Goal: Find specific page/section: Find specific page/section

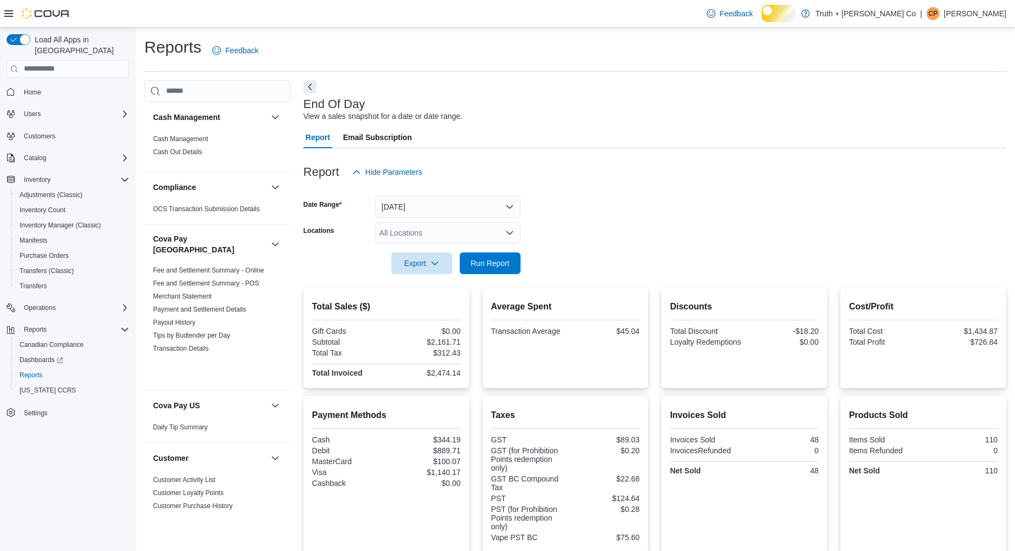
scroll to position [1106, 0]
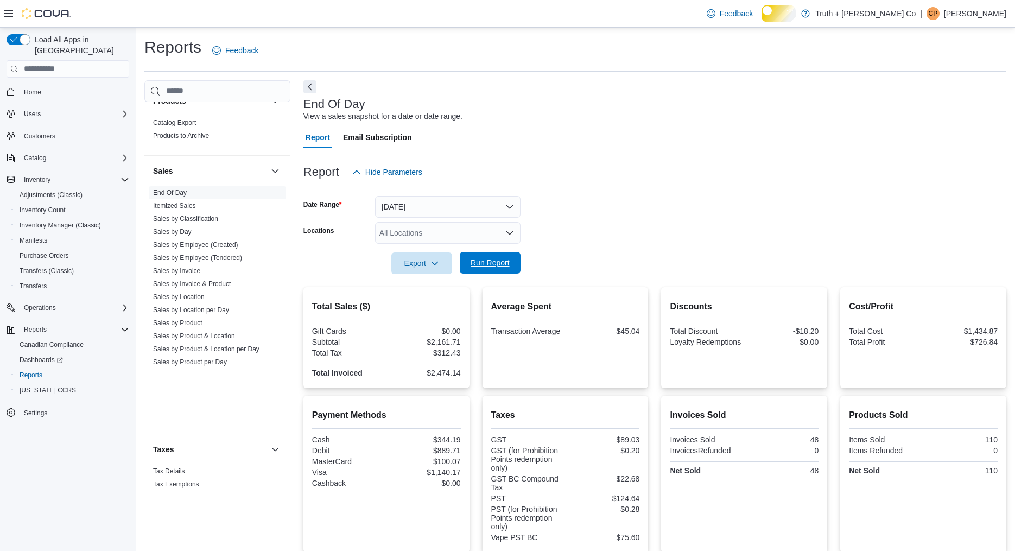
click at [489, 268] on span "Run Report" at bounding box center [490, 262] width 39 height 11
click at [493, 268] on span "Run Report" at bounding box center [490, 262] width 39 height 11
click at [494, 268] on span "Run Report" at bounding box center [490, 262] width 39 height 11
click at [497, 268] on span "Run Report" at bounding box center [490, 262] width 39 height 11
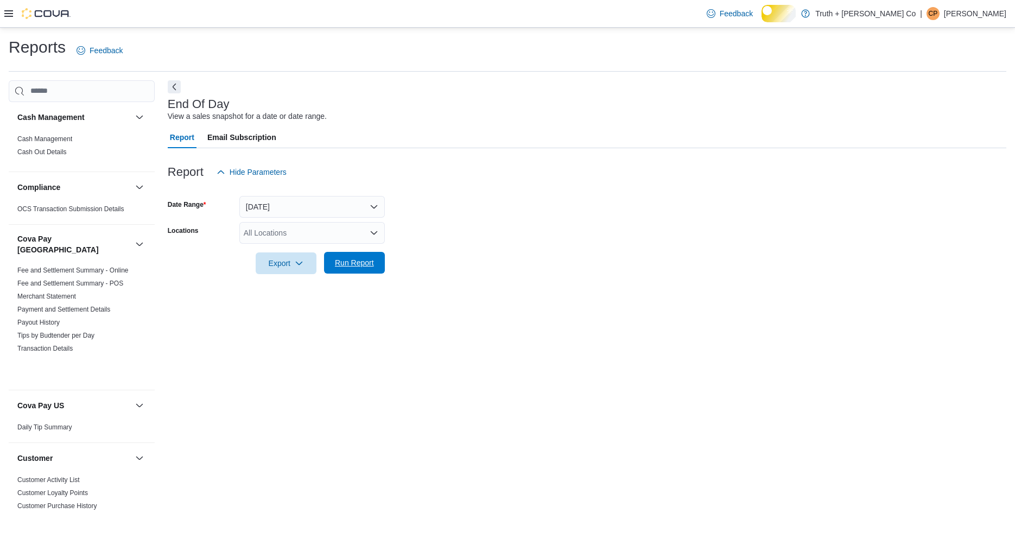
click at [361, 268] on span "Run Report" at bounding box center [354, 262] width 39 height 11
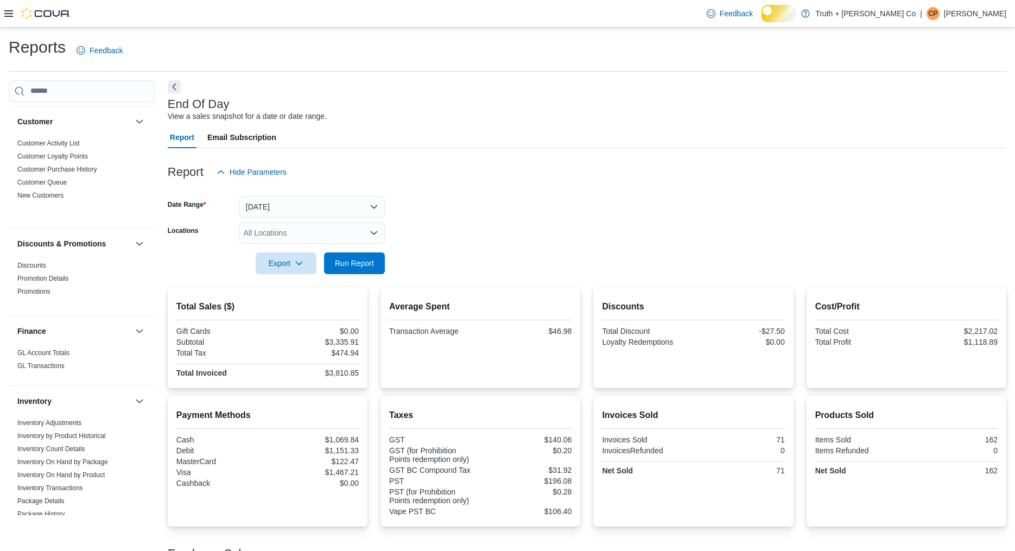
scroll to position [283, 0]
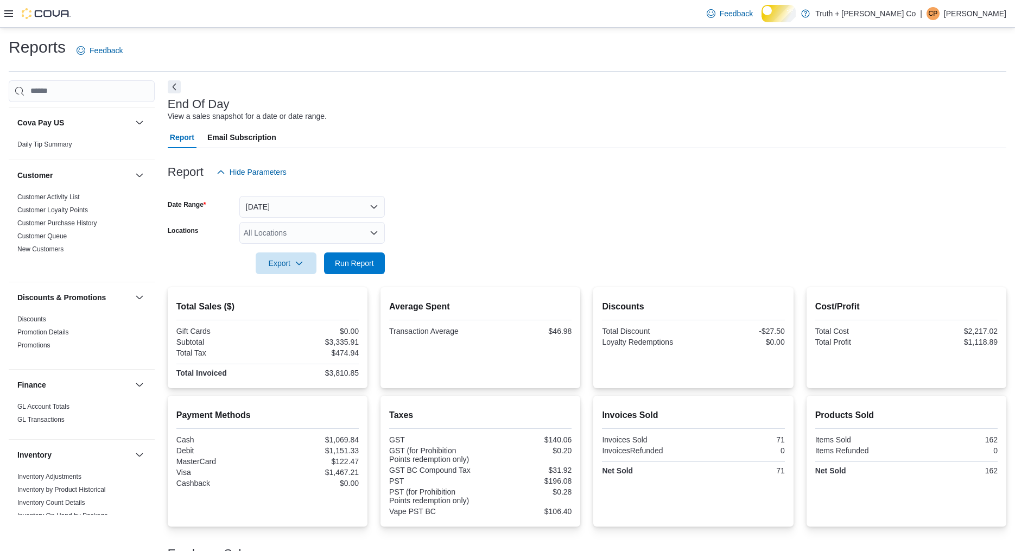
click at [6, 14] on icon at bounding box center [8, 13] width 9 height 9
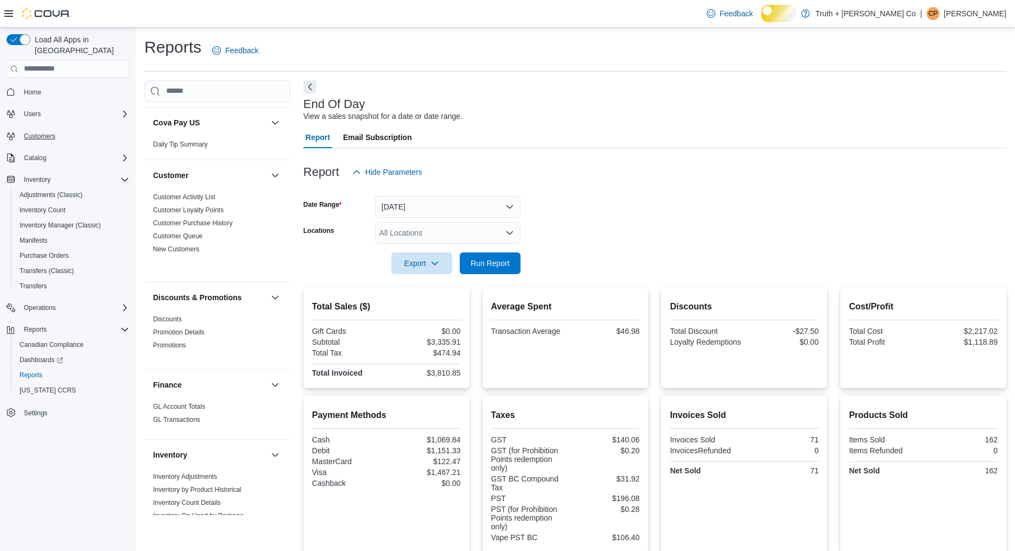
click at [38, 139] on span "Customers" at bounding box center [39, 136] width 31 height 9
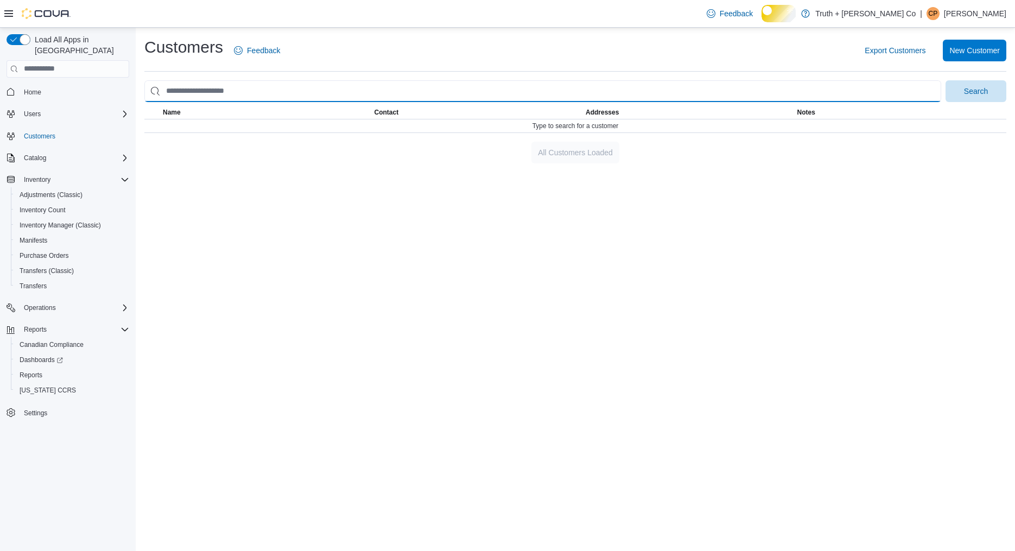
click at [211, 102] on input "search" at bounding box center [542, 91] width 797 height 22
type input "****"
click at [946, 80] on button "Search" at bounding box center [976, 91] width 61 height 22
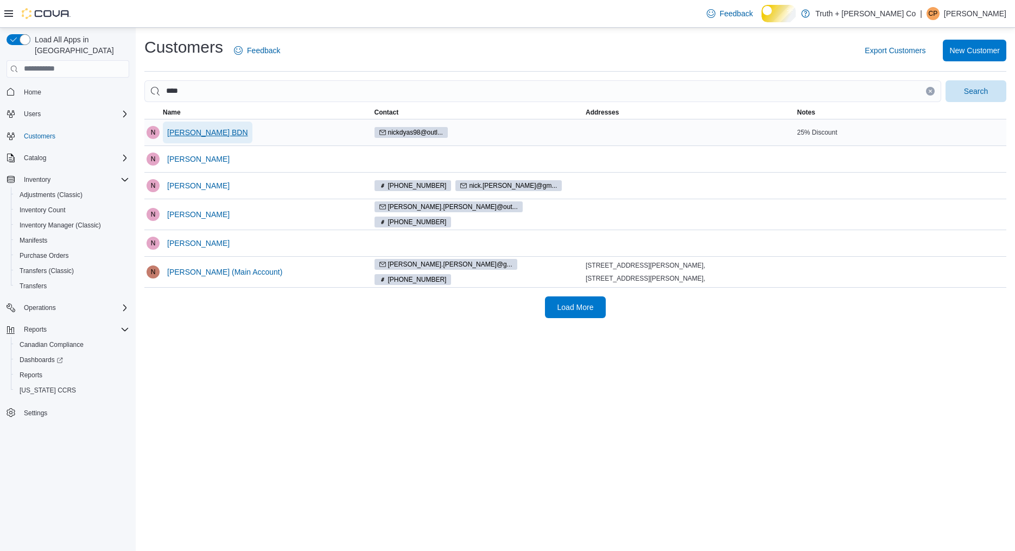
click at [186, 138] on span "[PERSON_NAME] BDN" at bounding box center [207, 132] width 81 height 11
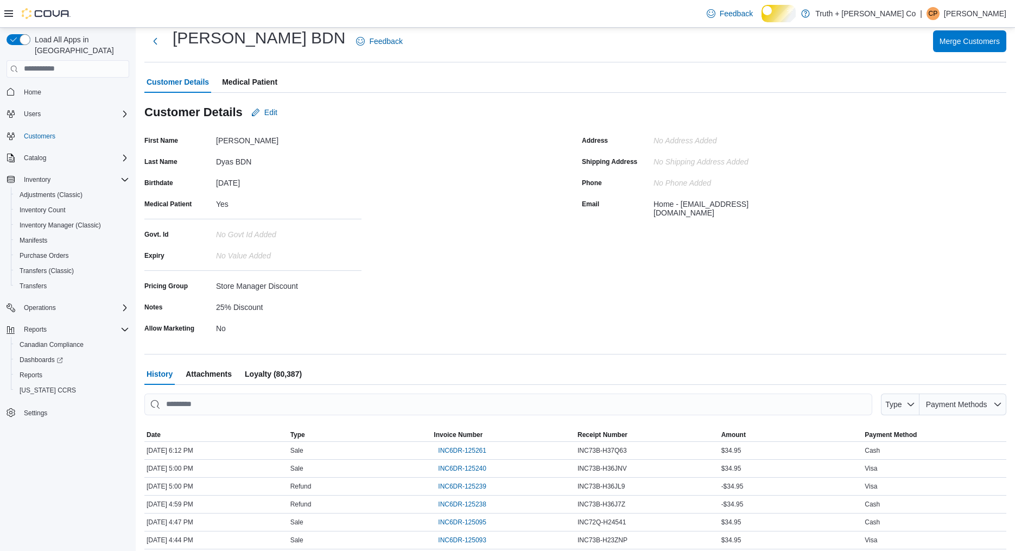
scroll to position [64, 0]
